Goal: Find specific page/section: Find specific page/section

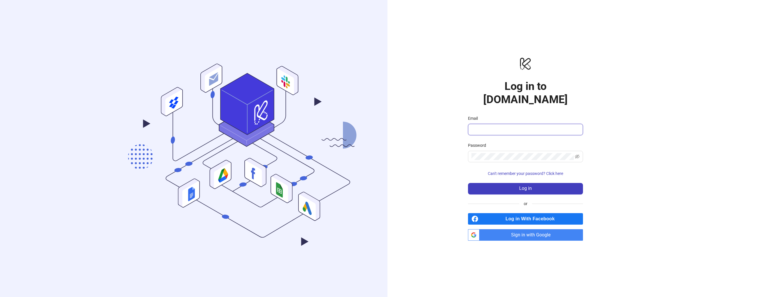
click at [508, 126] on input "Email" at bounding box center [524, 129] width 107 height 7
type input "**********"
click at [511, 186] on button "Log in" at bounding box center [525, 188] width 115 height 11
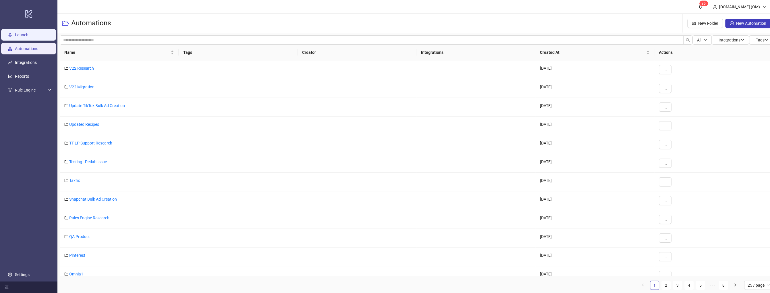
click at [23, 37] on link "Launch" at bounding box center [22, 34] width 14 height 5
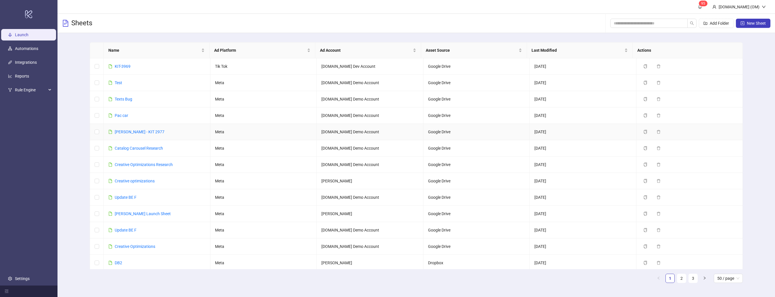
click at [135, 131] on link "[PERSON_NAME] - KIT 2977" at bounding box center [140, 132] width 50 height 5
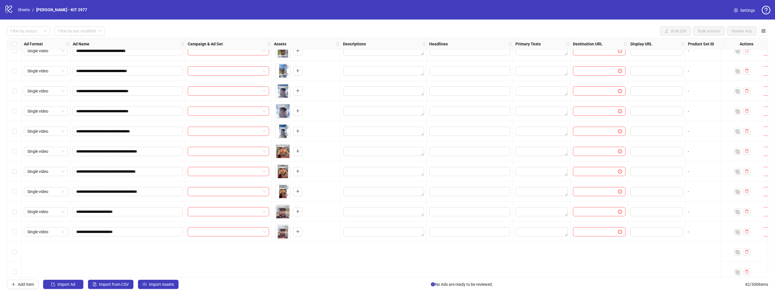
scroll to position [69, 0]
